Goal: Check status: Check status

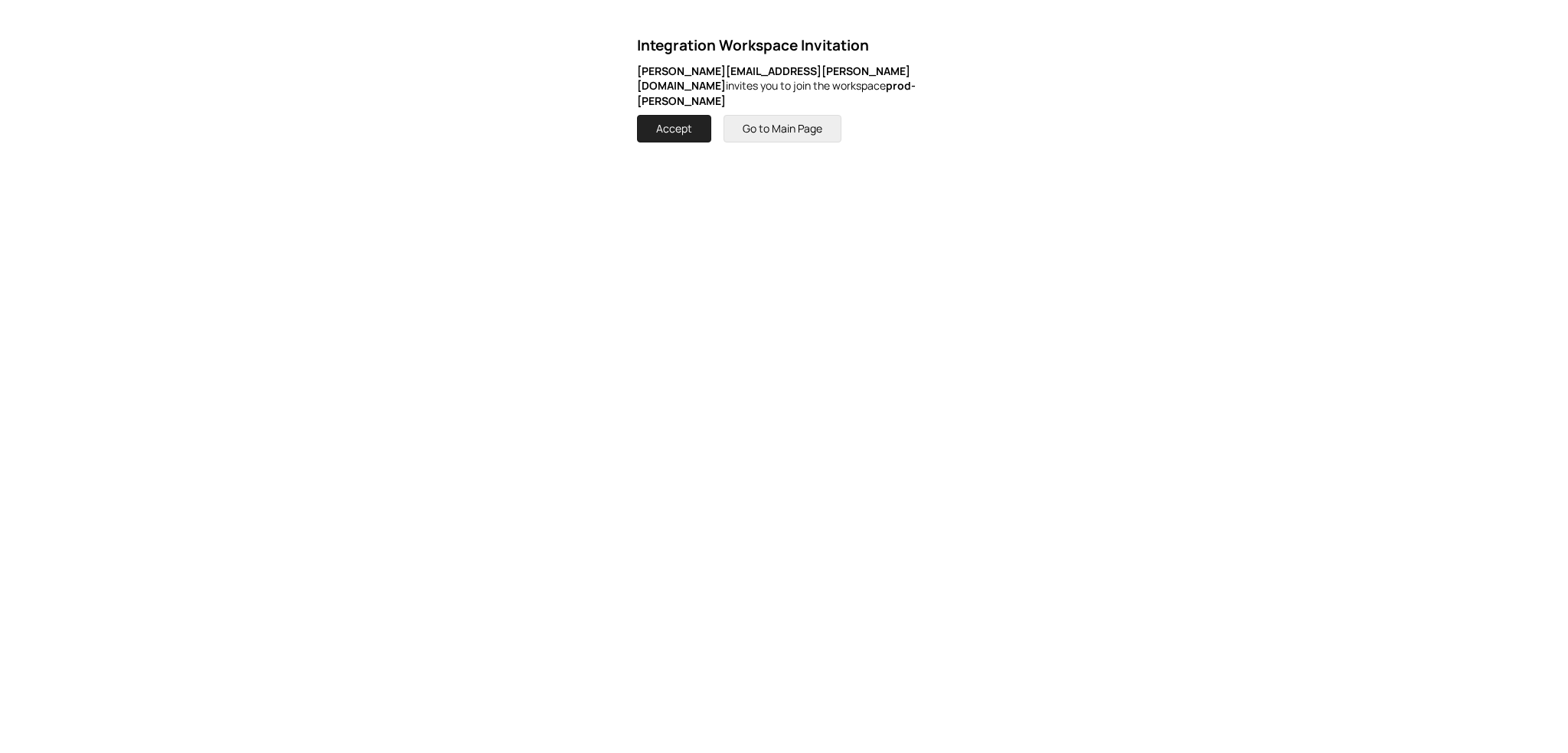
click at [816, 120] on button "Go to Main Page" at bounding box center [783, 129] width 118 height 28
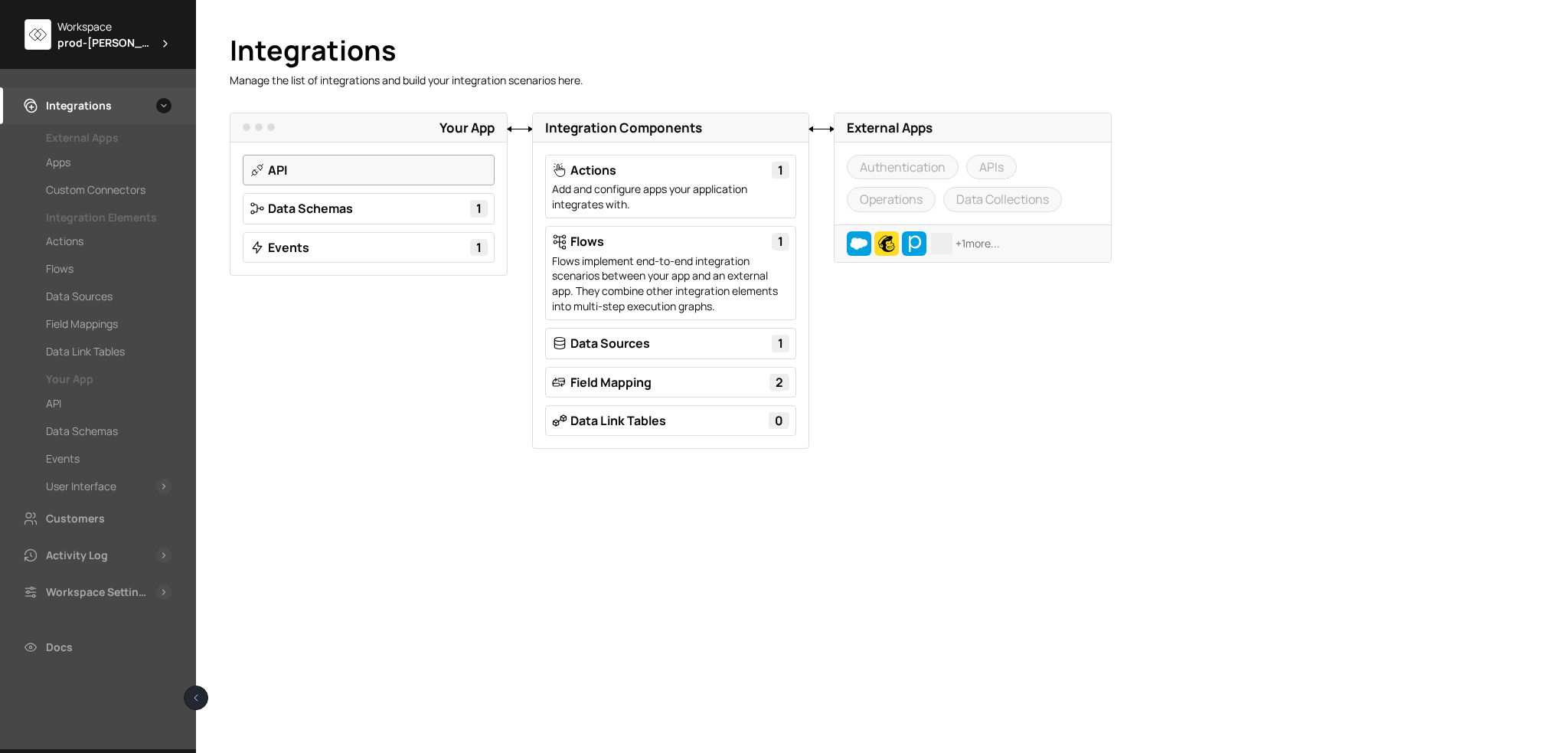
click at [287, 178] on link "API" at bounding box center [277, 170] width 19 height 17
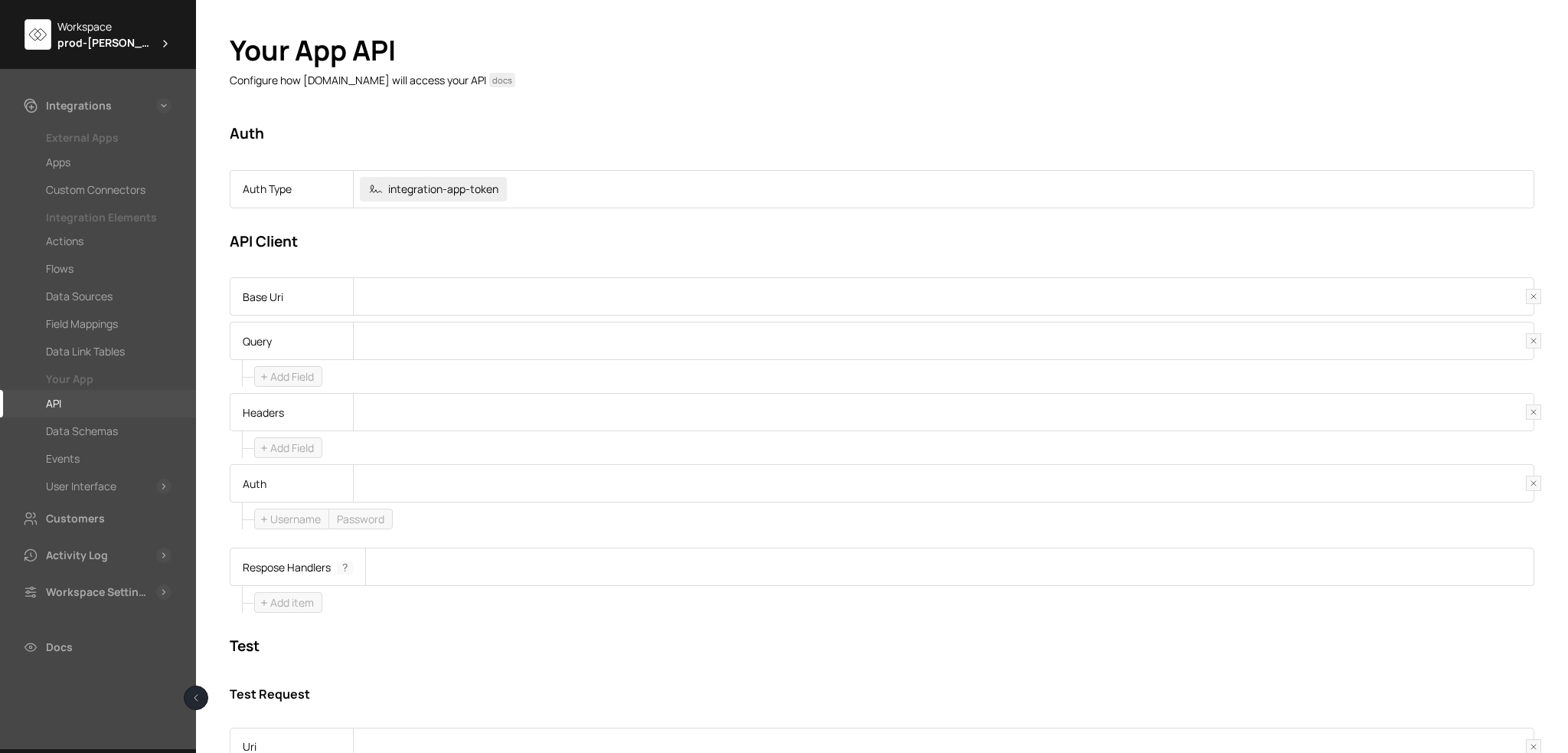
click at [159, 38] on icon at bounding box center [165, 43] width 12 height 12
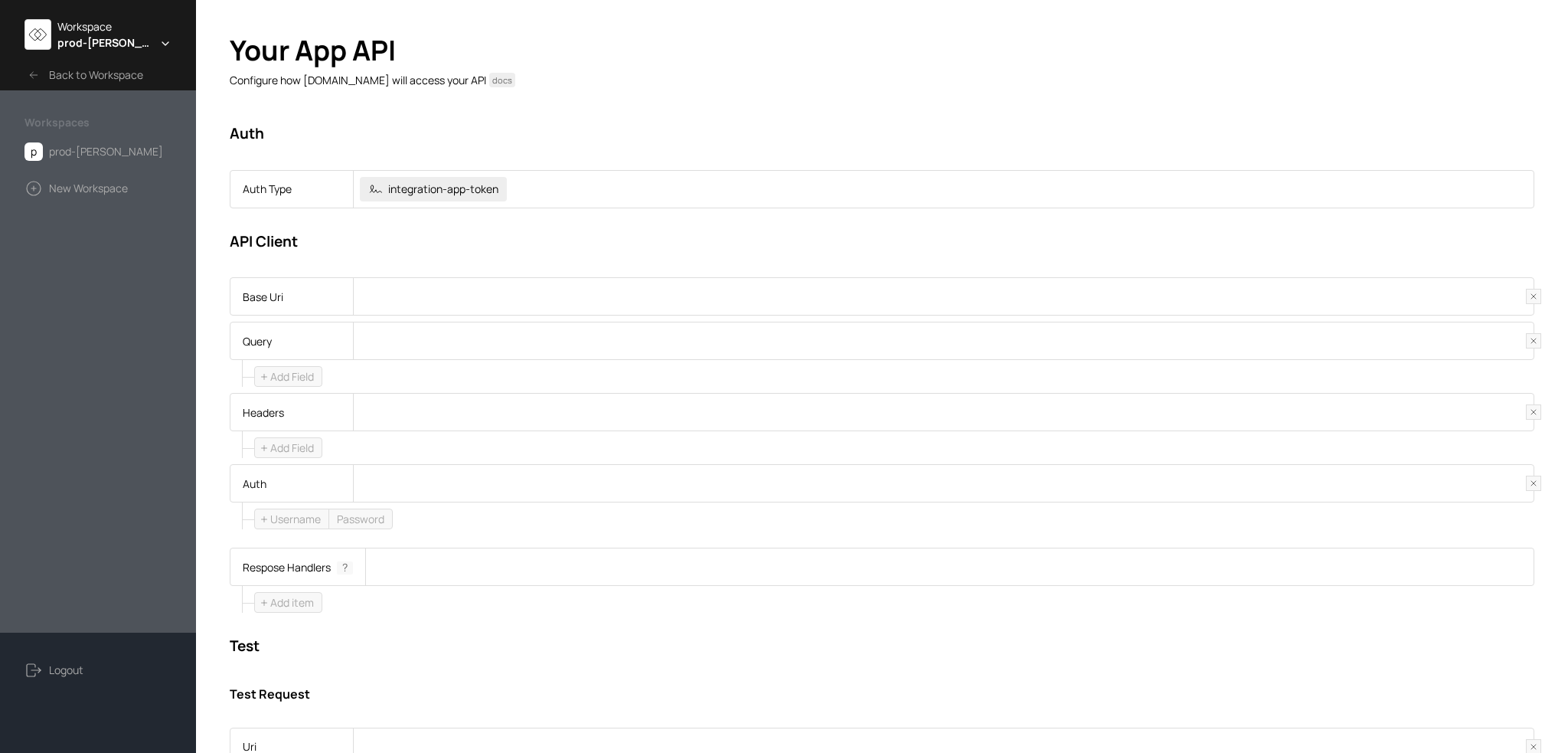
click at [159, 38] on icon at bounding box center [165, 43] width 12 height 12
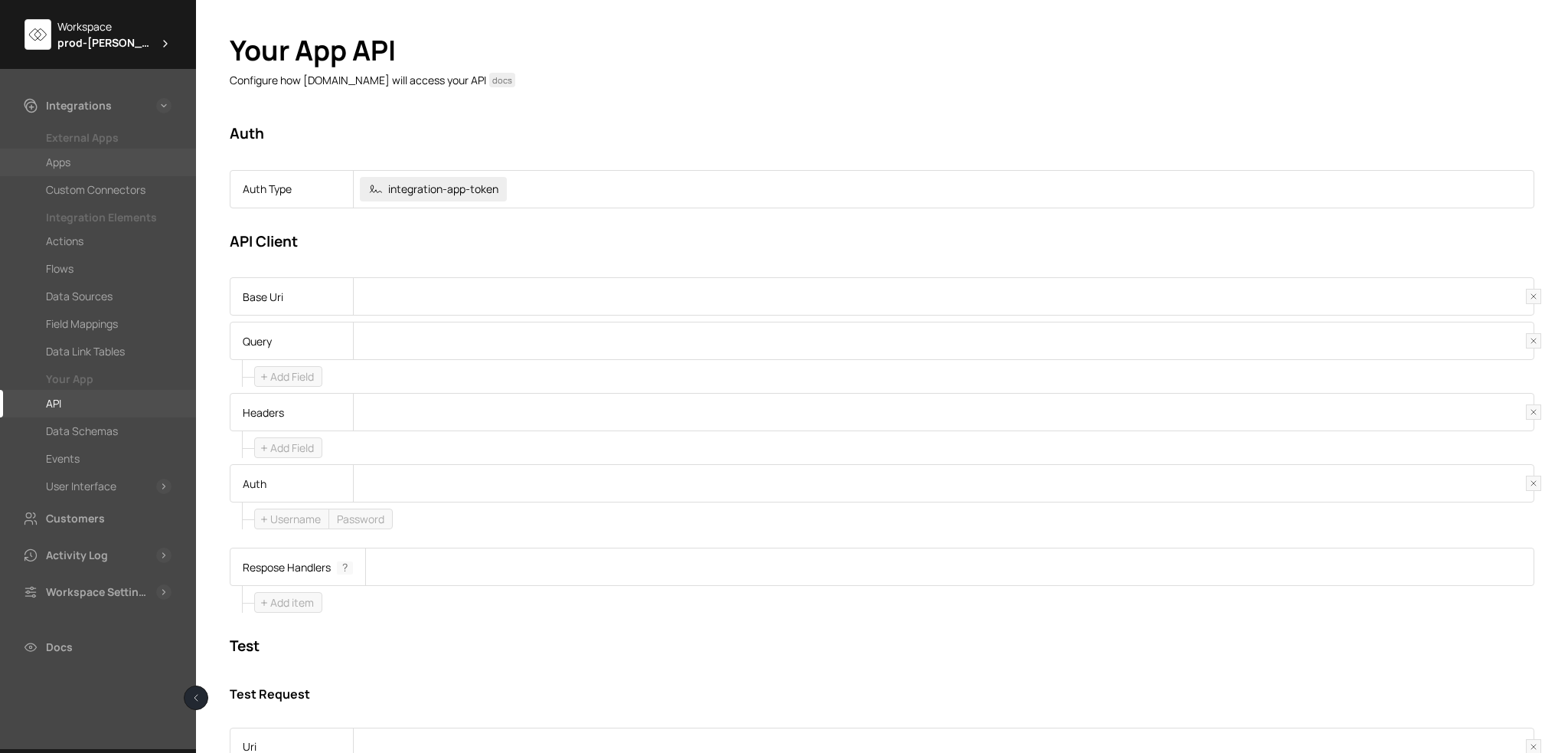
click at [61, 154] on div "Apps" at bounding box center [58, 163] width 24 height 19
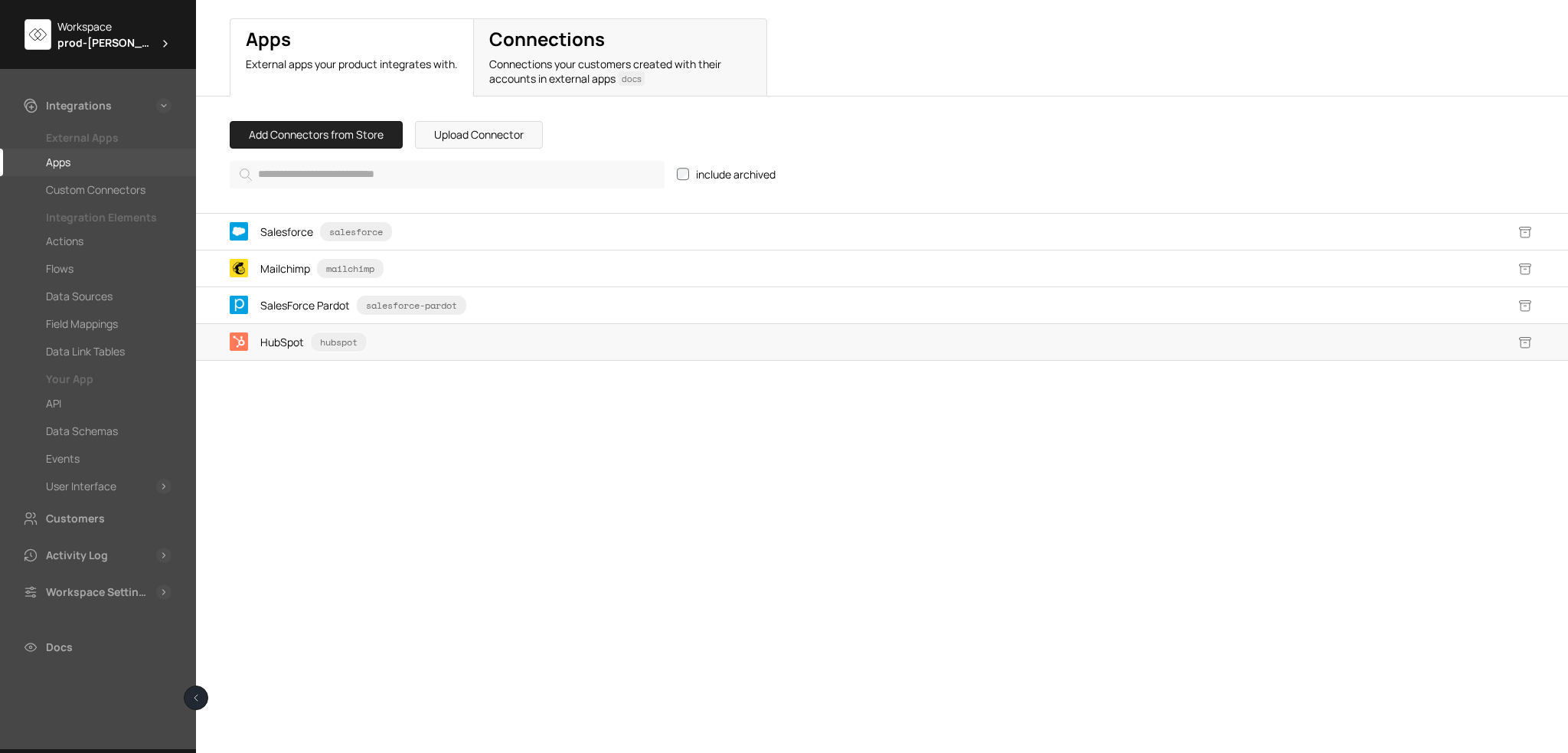
click at [281, 342] on span "HubSpot" at bounding box center [282, 342] width 43 height 16
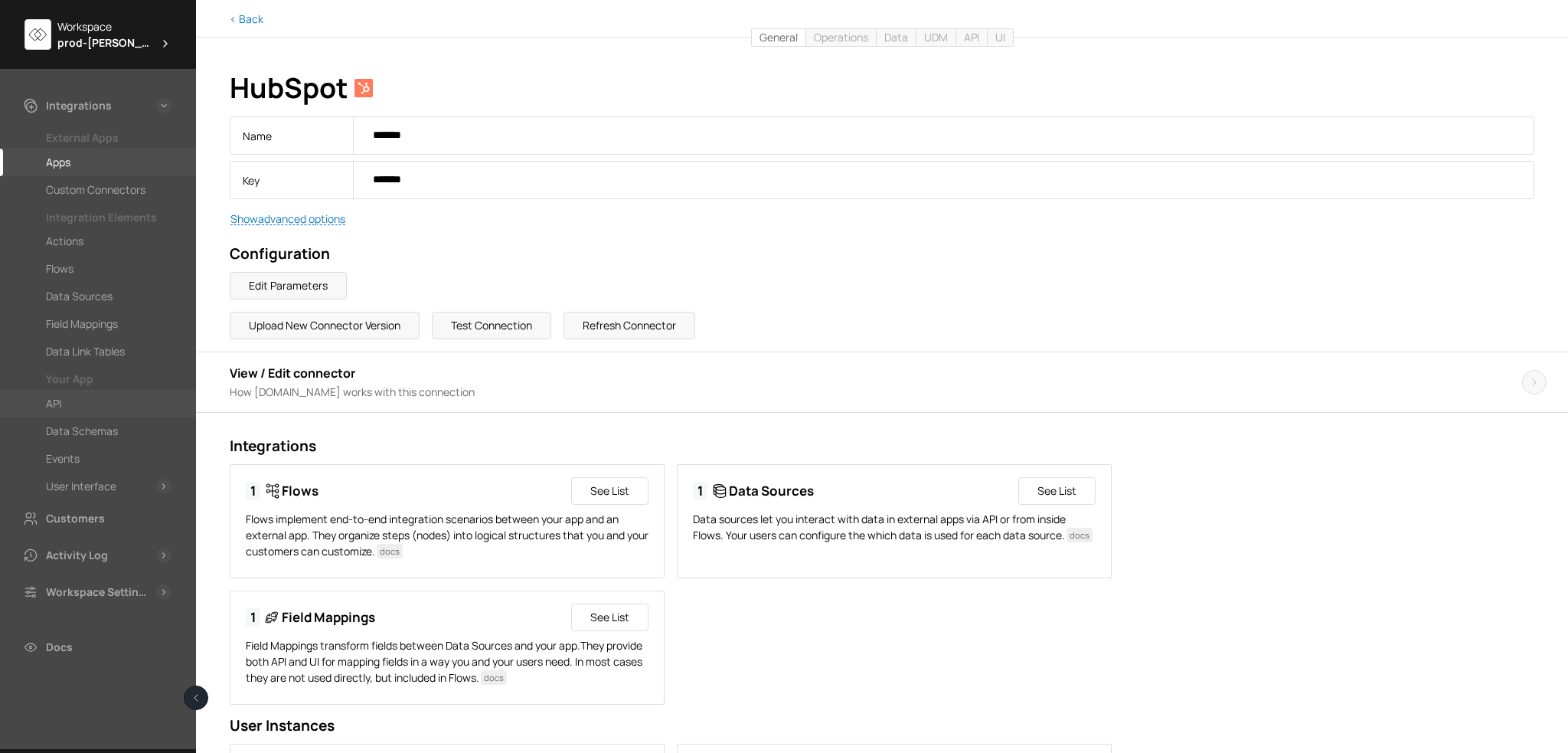
click at [60, 407] on div "API" at bounding box center [53, 403] width 16 height 19
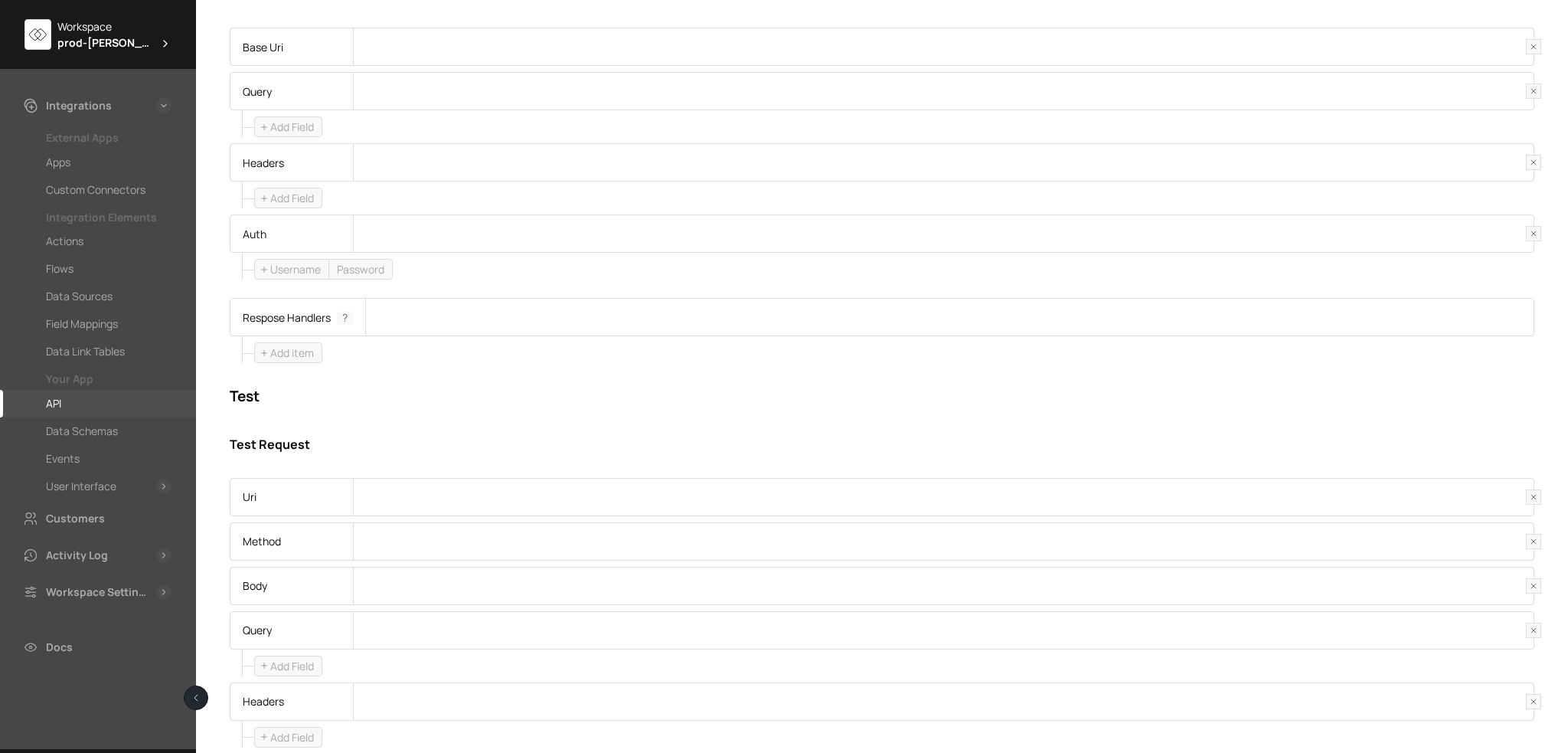
scroll to position [297, 0]
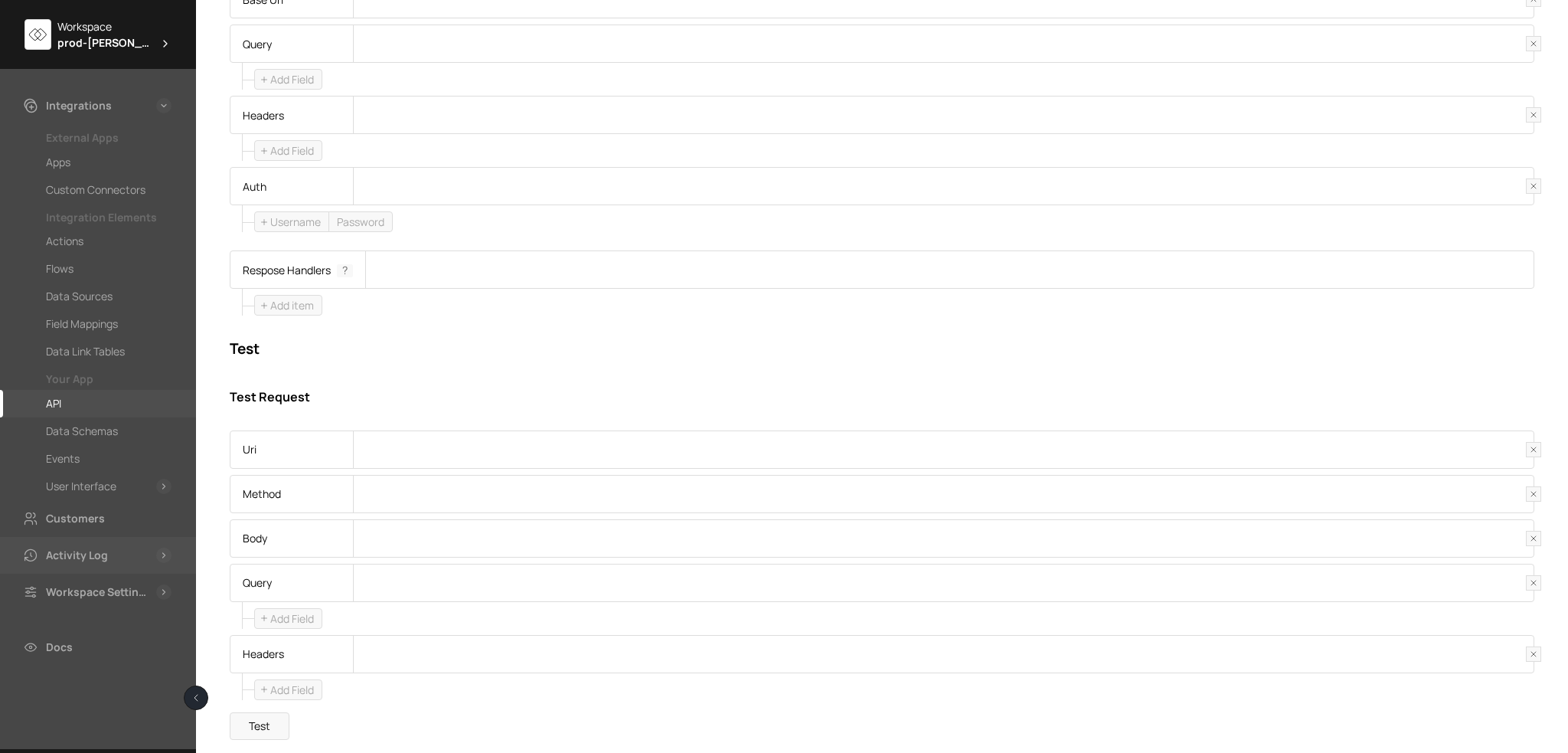
click at [65, 556] on div "Activity Log" at bounding box center [77, 555] width 62 height 19
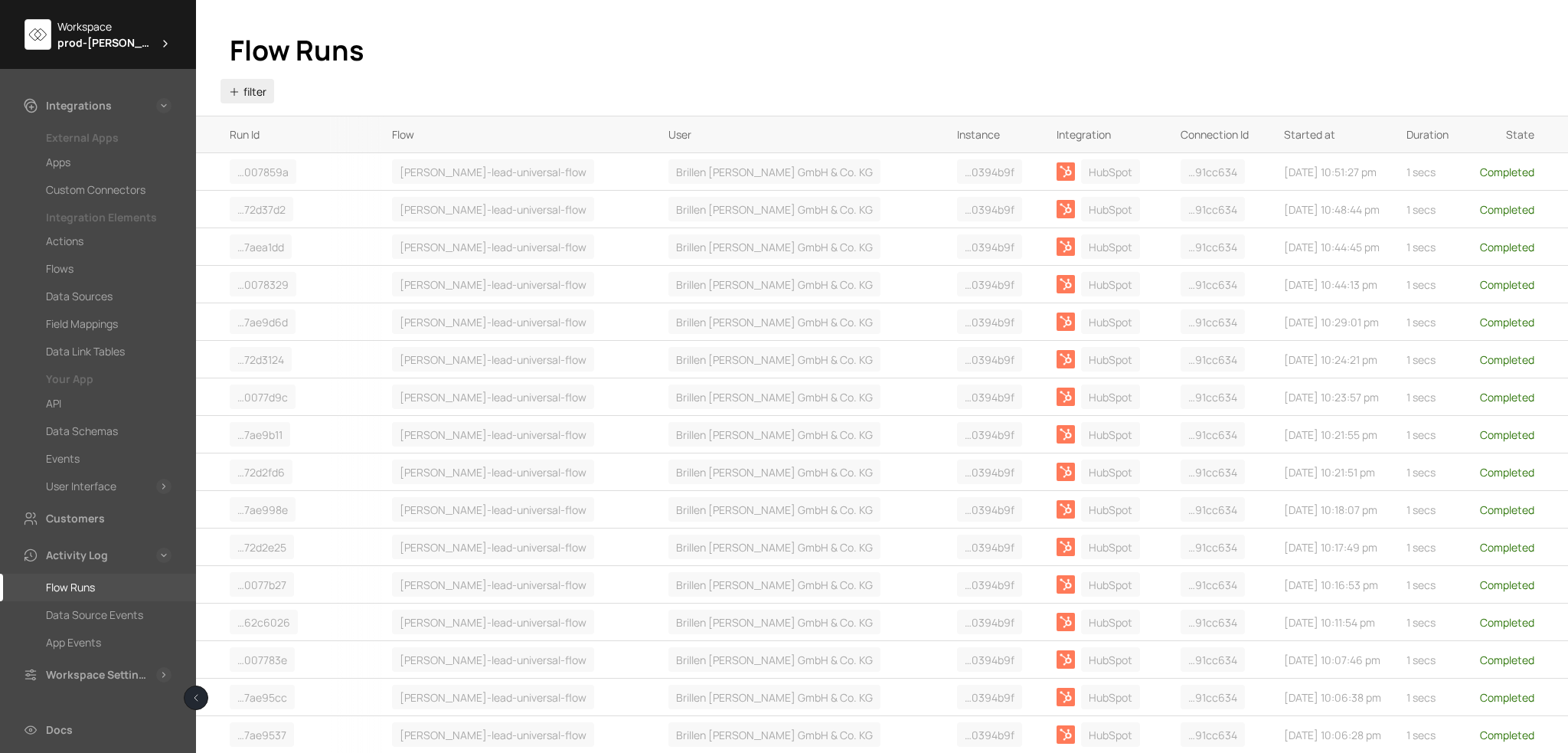
click at [256, 94] on button "filter" at bounding box center [247, 91] width 54 height 25
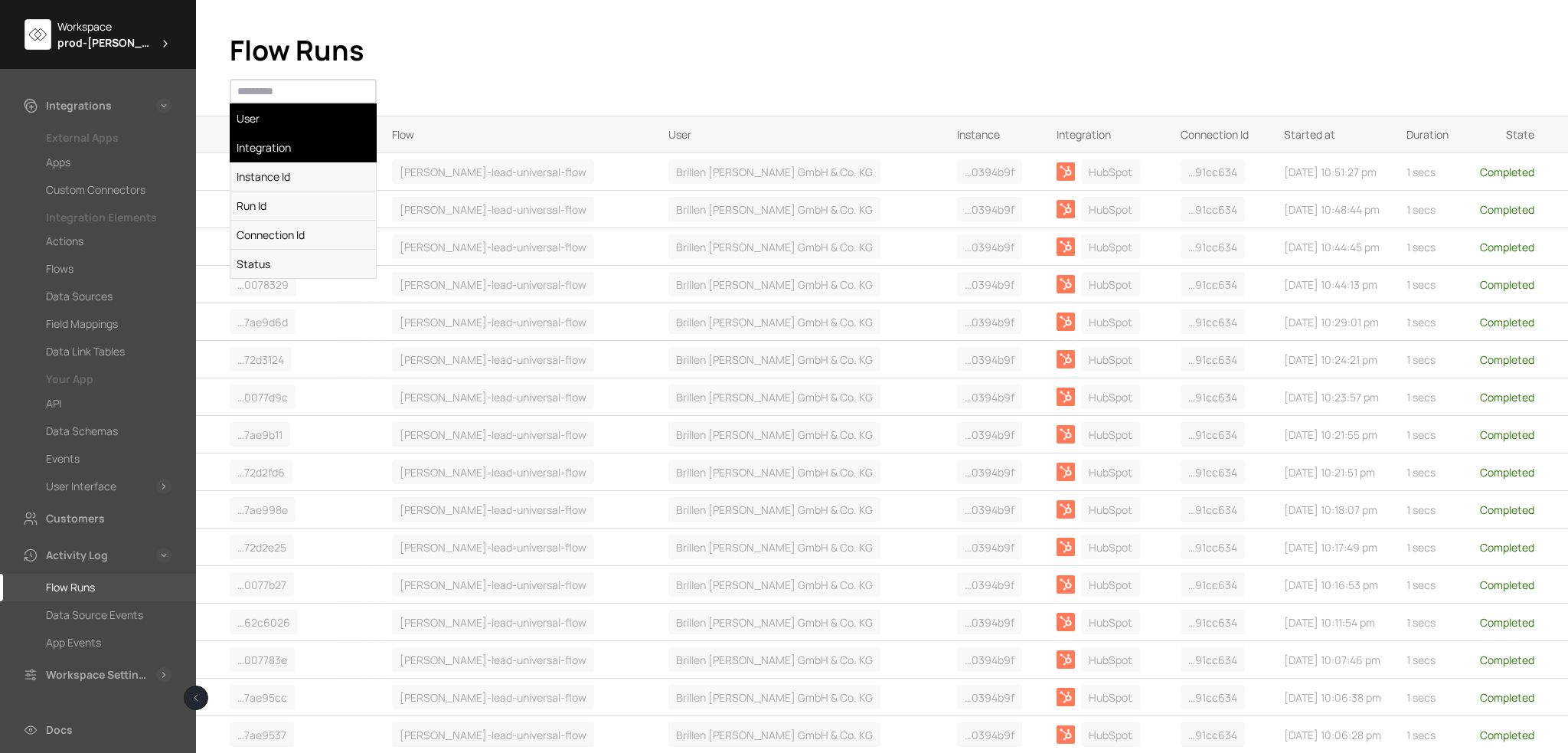
click at [296, 143] on li "Integration" at bounding box center [303, 148] width 147 height 29
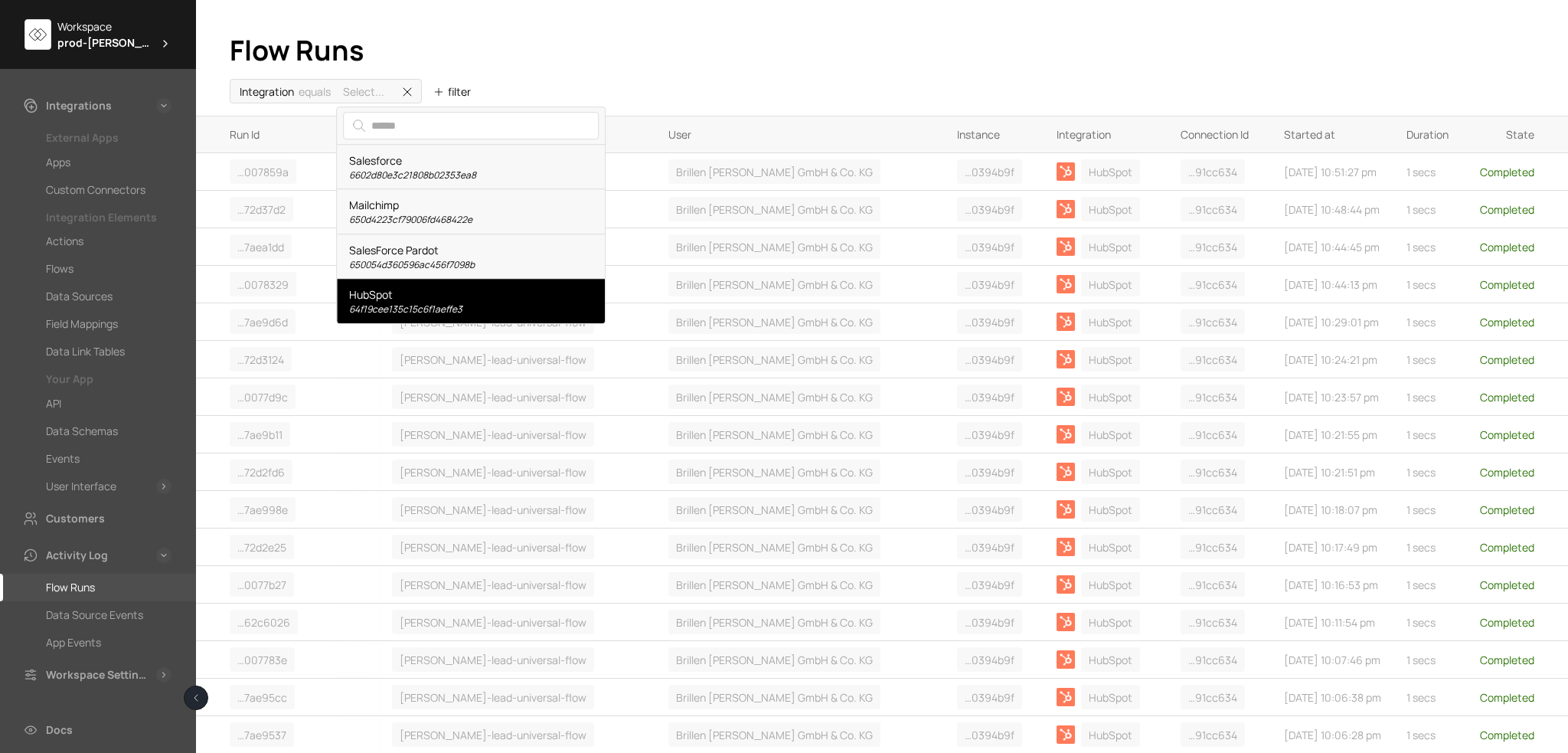
click at [375, 288] on div "HubSpot 64f19cee135c15c6f1aeffe3" at bounding box center [471, 301] width 243 height 29
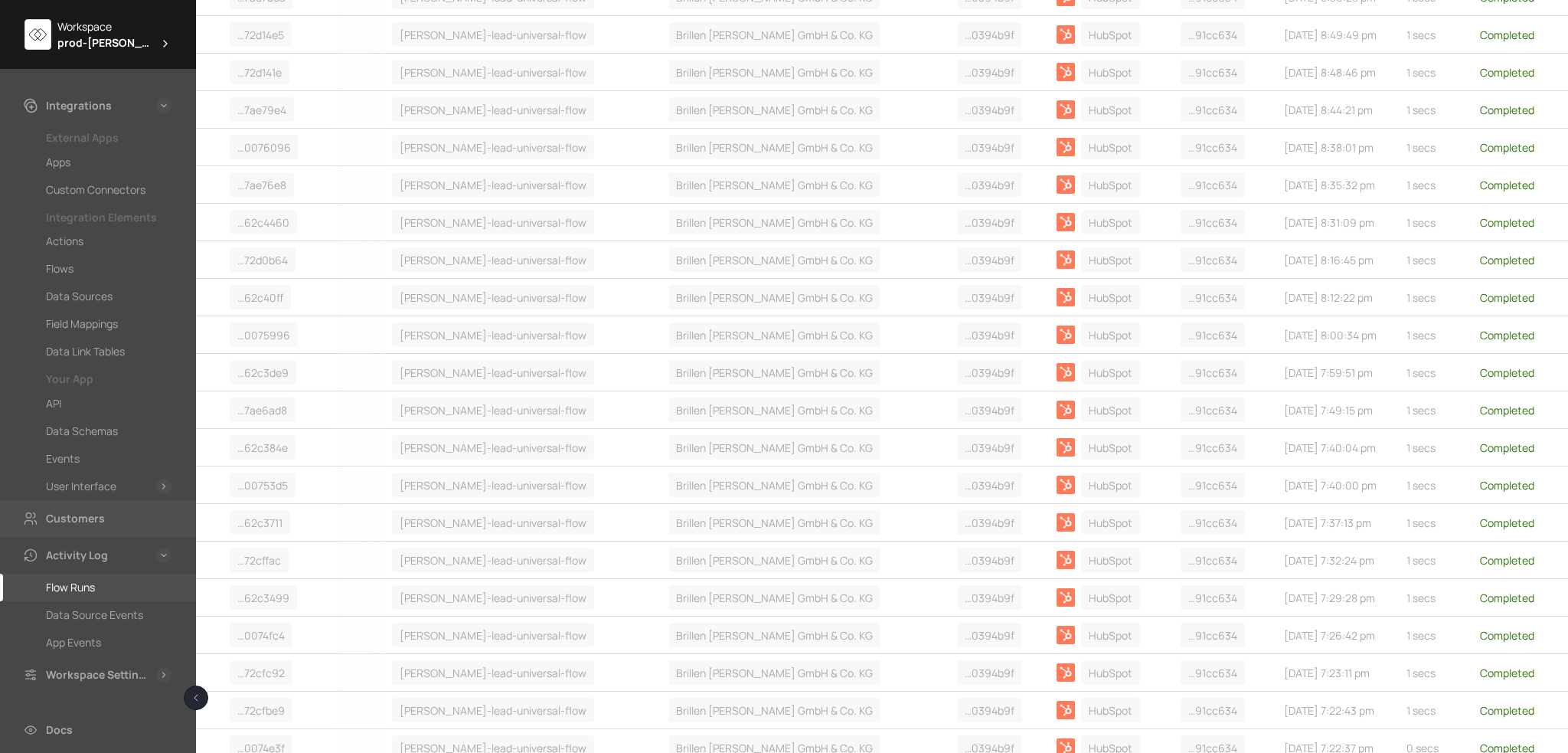
scroll to position [742, 0]
click at [111, 594] on div "Flow Runs" at bounding box center [109, 587] width 126 height 19
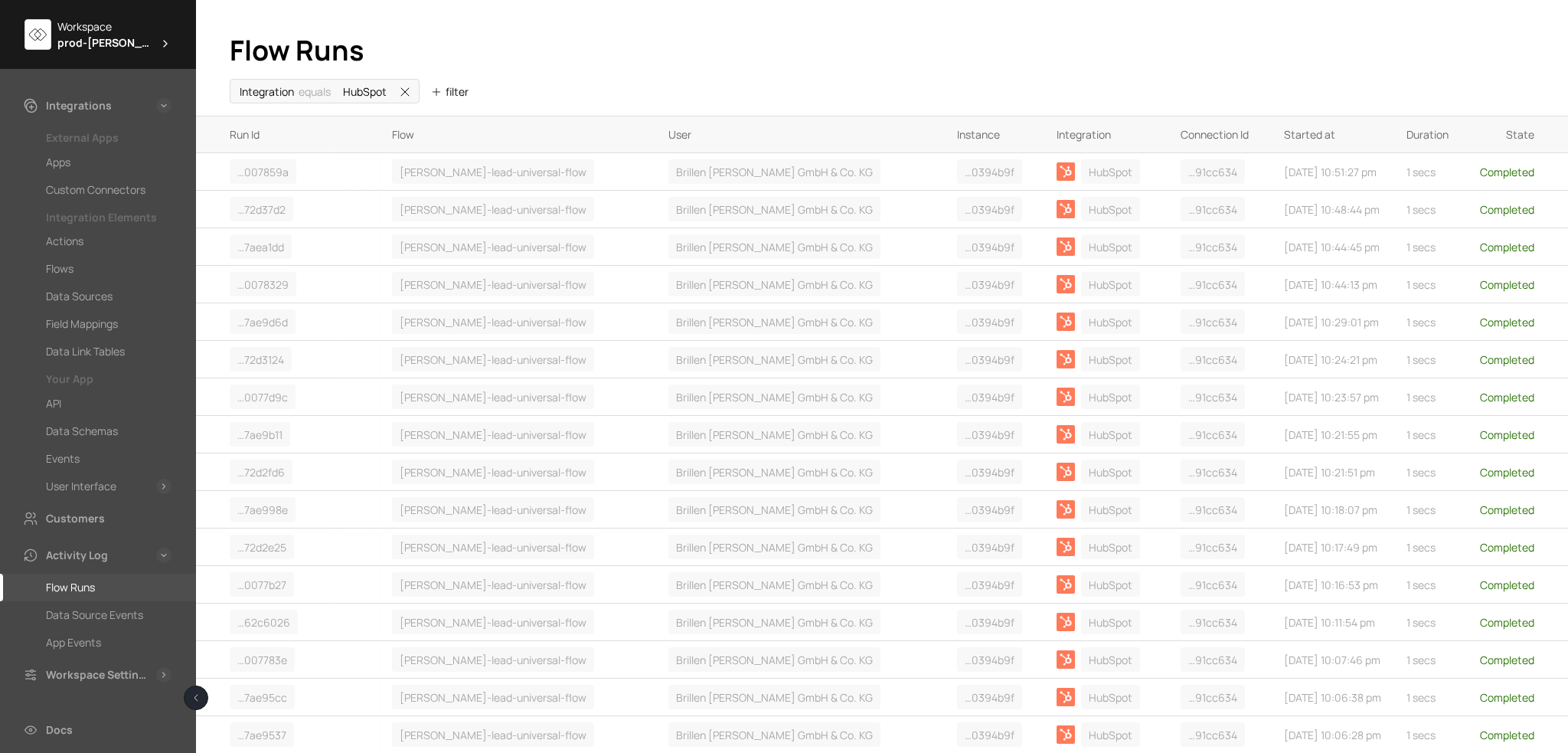
click at [478, 79] on ul "Integration equals HubSpot filter" at bounding box center [882, 97] width 1305 height 37
click at [458, 96] on button "filter" at bounding box center [450, 91] width 54 height 25
click at [480, 116] on li "User" at bounding box center [505, 118] width 147 height 30
click at [74, 37] on span "prod-[PERSON_NAME]" at bounding box center [104, 42] width 96 height 16
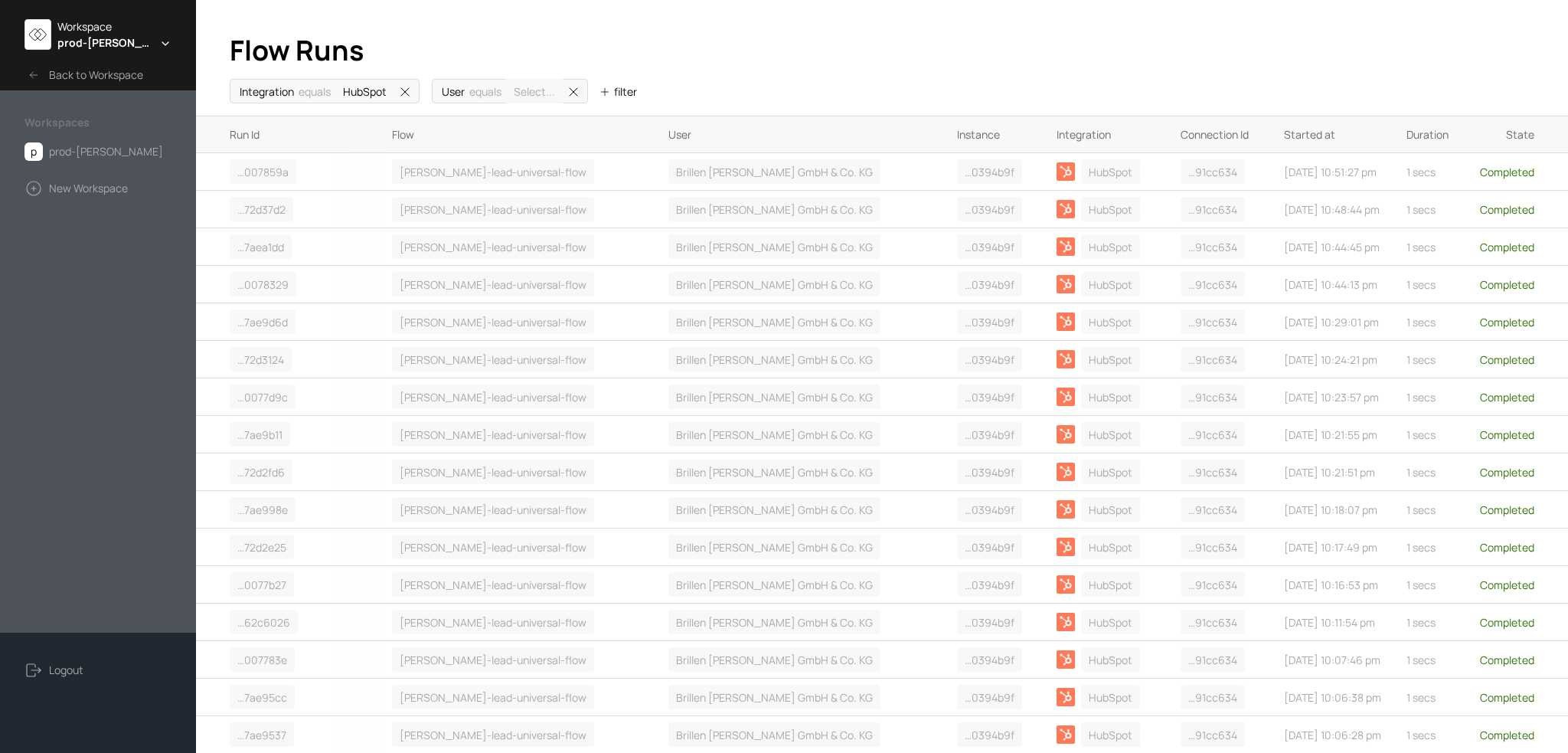
click at [122, 39] on span "prod-[PERSON_NAME]" at bounding box center [104, 42] width 96 height 16
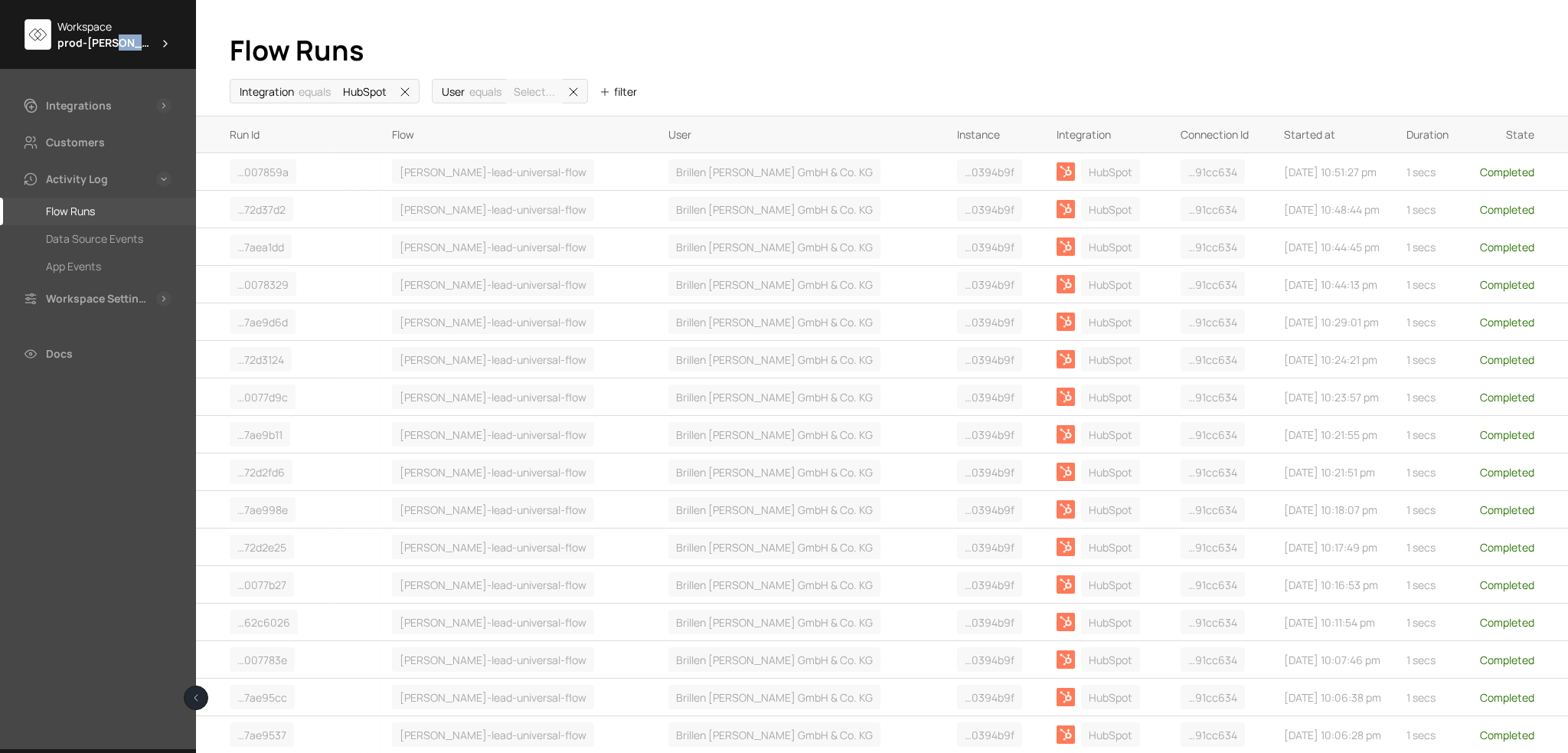
click at [122, 39] on span "prod-[PERSON_NAME]" at bounding box center [104, 42] width 96 height 16
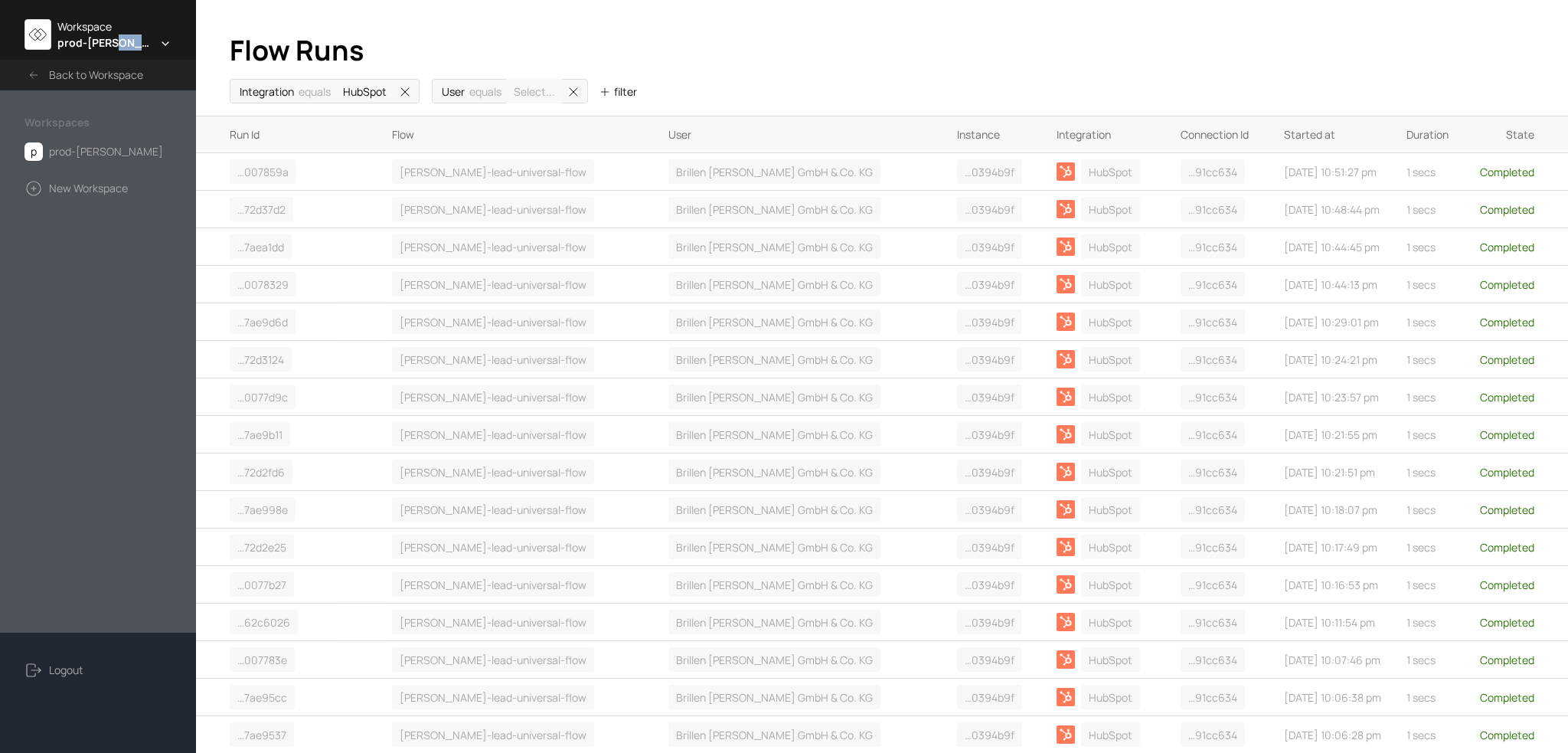
click at [27, 77] on icon at bounding box center [33, 74] width 19 height 12
